Goal: Task Accomplishment & Management: Use online tool/utility

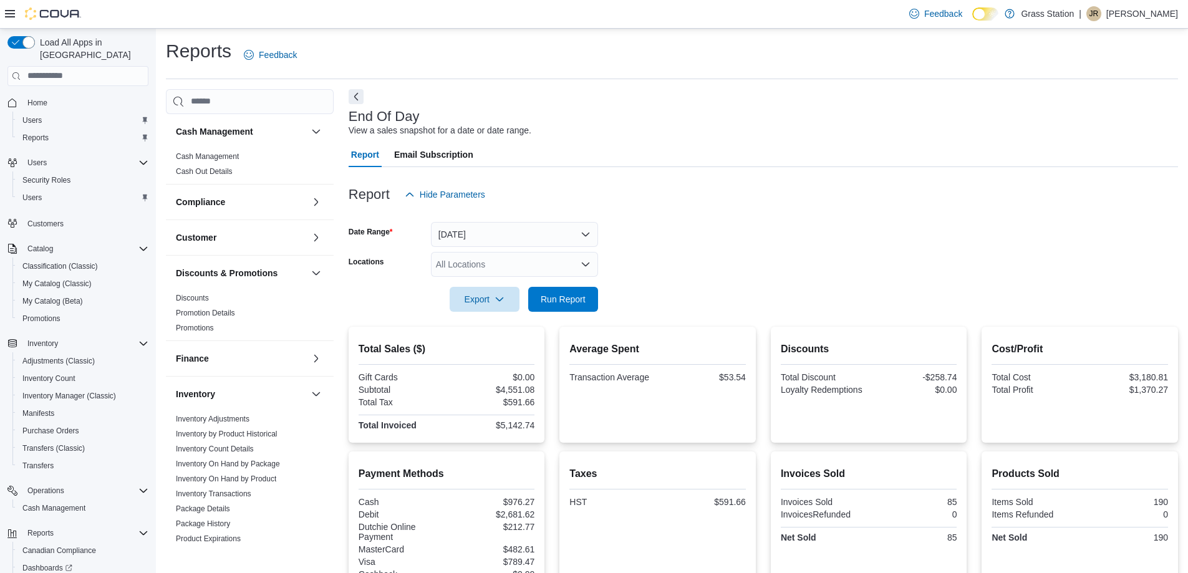
scroll to position [71, 0]
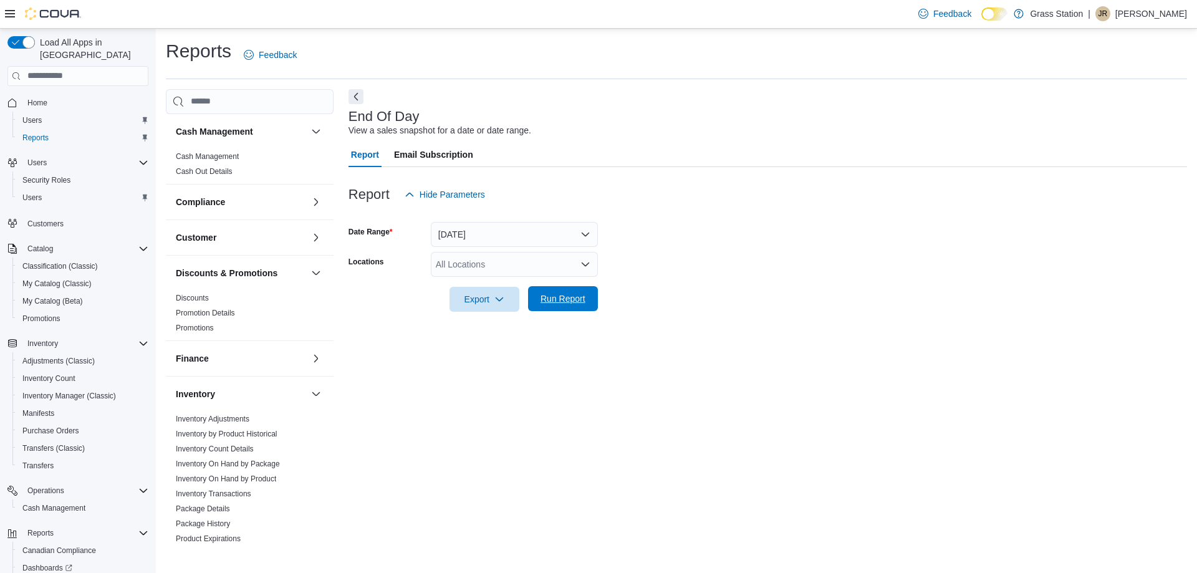
click at [577, 296] on span "Run Report" at bounding box center [563, 298] width 45 height 12
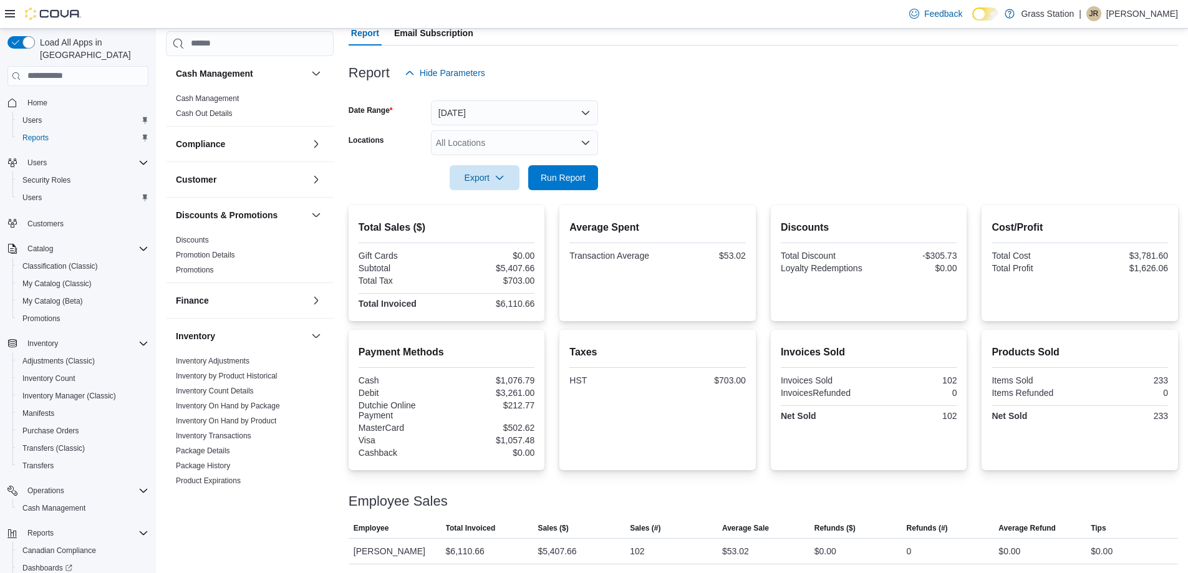
scroll to position [123, 0]
